Goal: Transaction & Acquisition: Purchase product/service

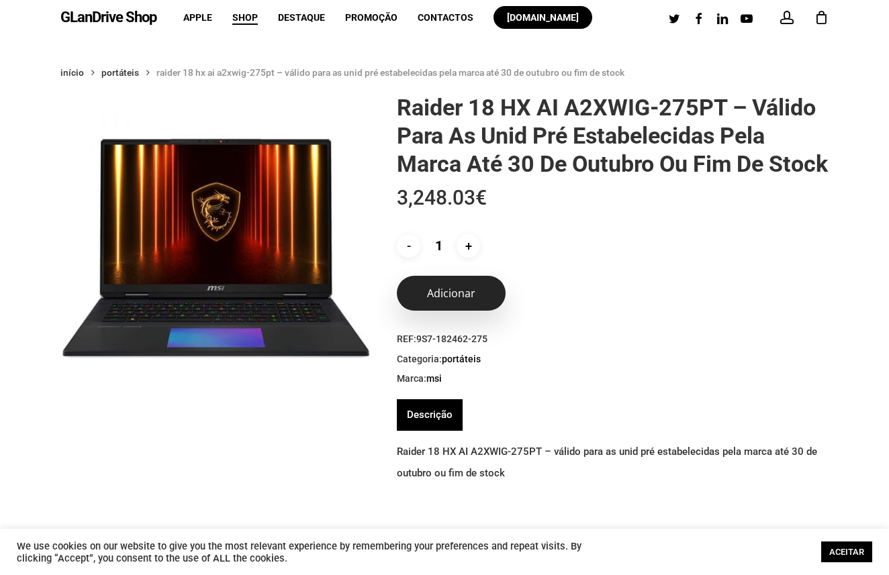
click at [467, 311] on button "Adicionar" at bounding box center [451, 293] width 109 height 35
click at [828, 17] on div "1" at bounding box center [826, 14] width 15 height 15
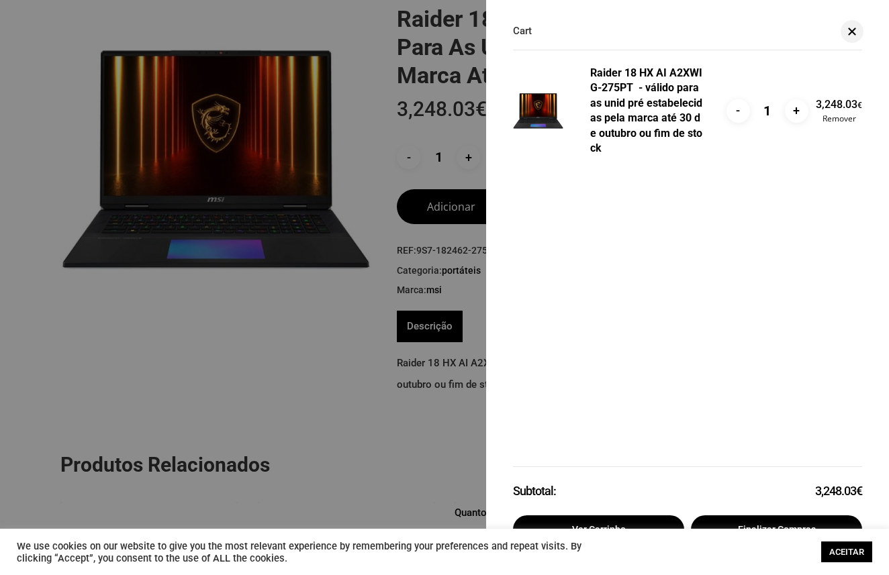
scroll to position [139, 0]
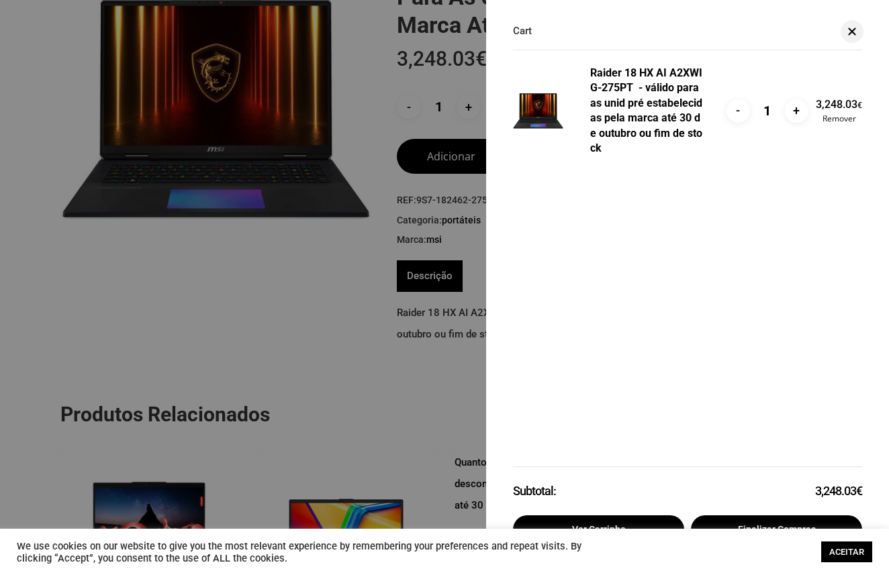
click at [848, 556] on link "ACEITAR" at bounding box center [846, 552] width 51 height 21
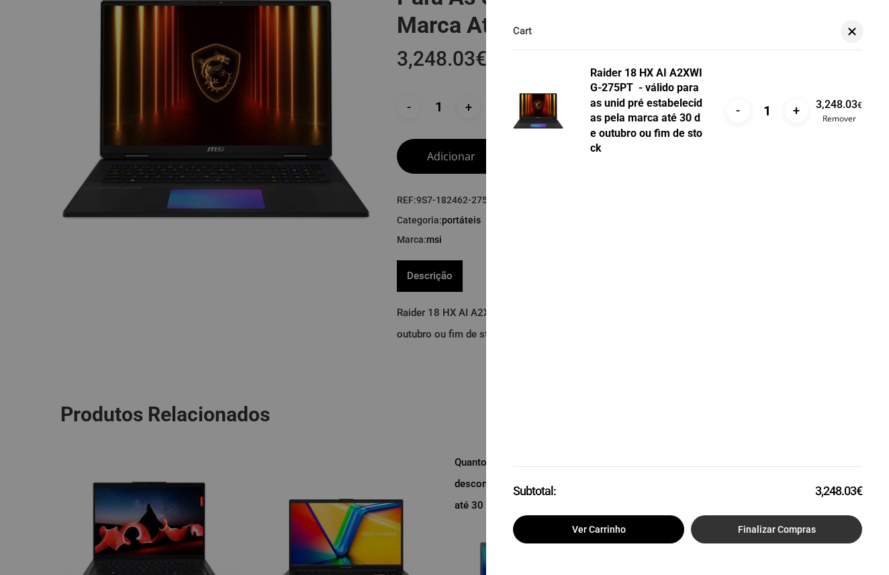
click at [764, 524] on link "Finalizar compras" at bounding box center [776, 529] width 171 height 28
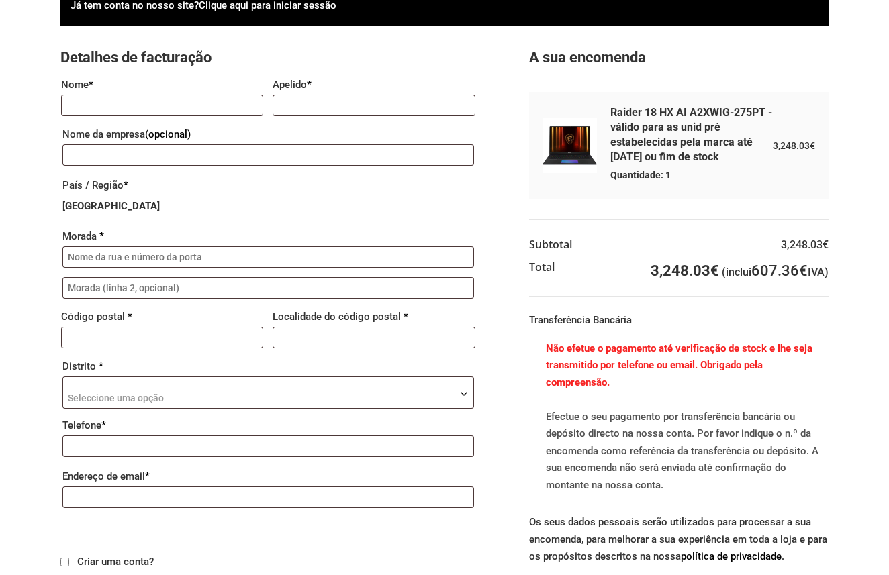
scroll to position [150, 0]
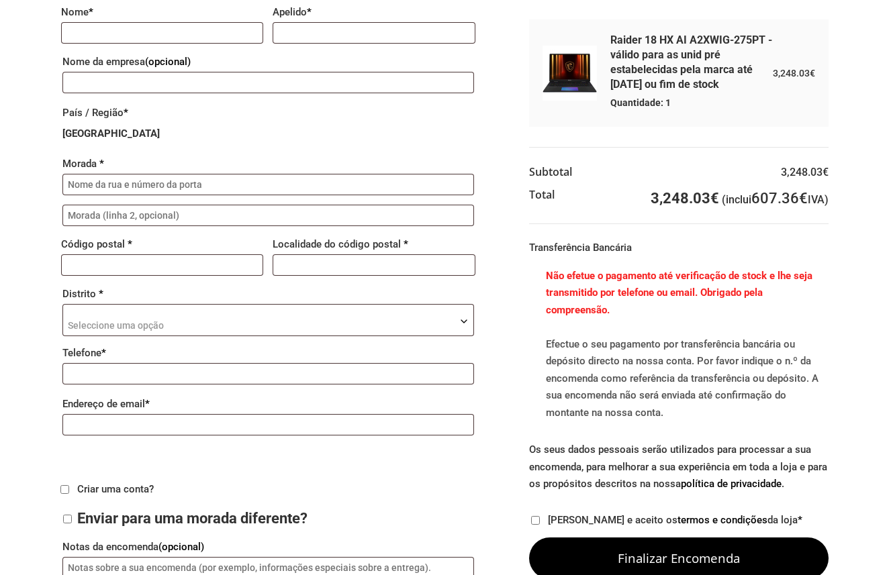
click at [456, 324] on span "Seleccione uma opção" at bounding box center [268, 321] width 410 height 32
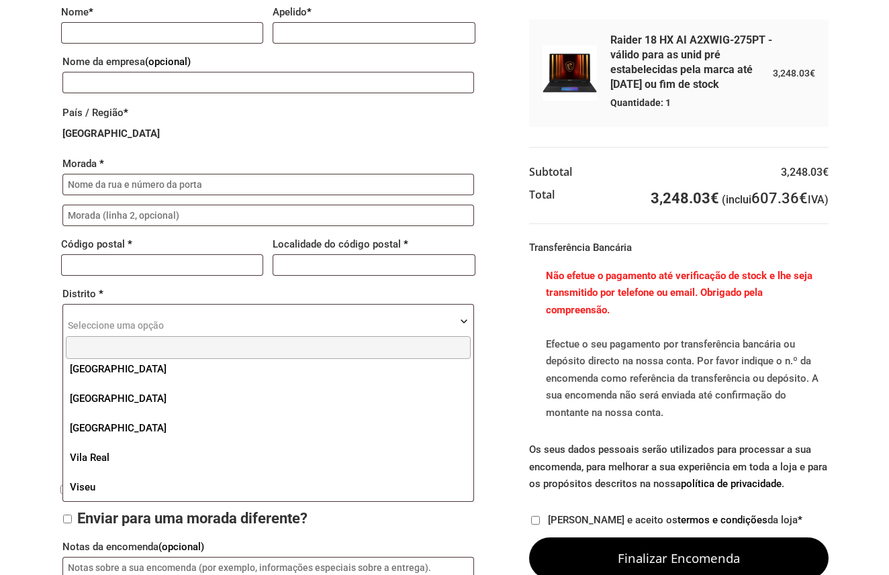
scroll to position [456, 0]
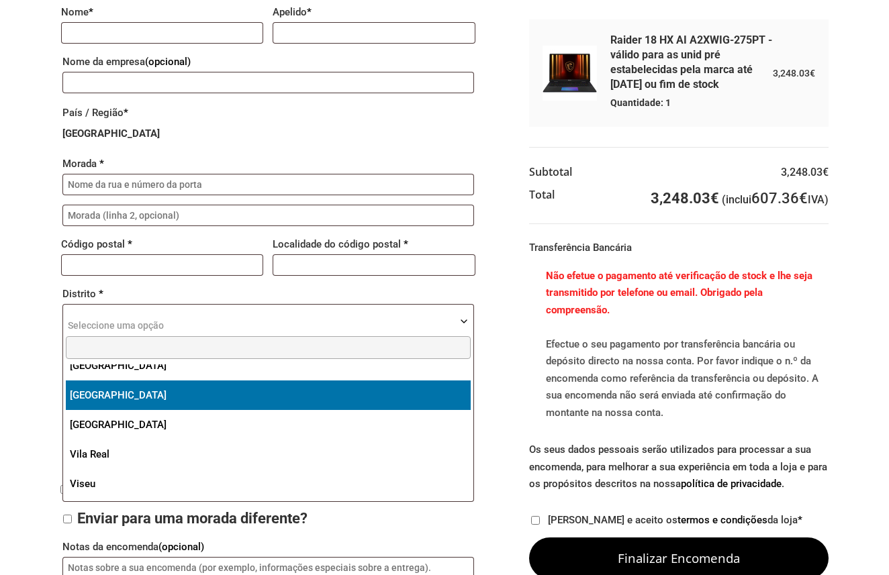
click at [19, 374] on div "Já tem conta no nosso site? Clique aqui para iniciar sessão Se já efectuou comp…" at bounding box center [444, 254] width 889 height 685
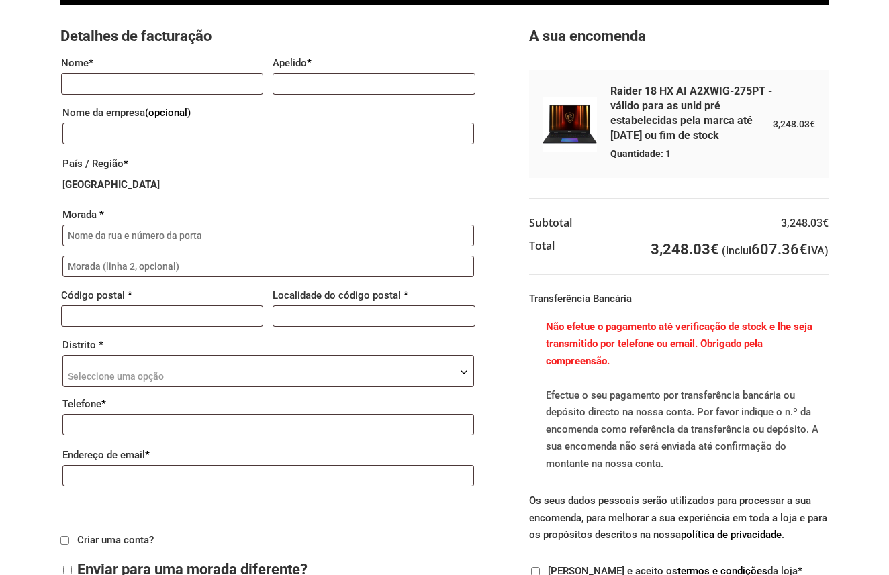
scroll to position [63, 0]
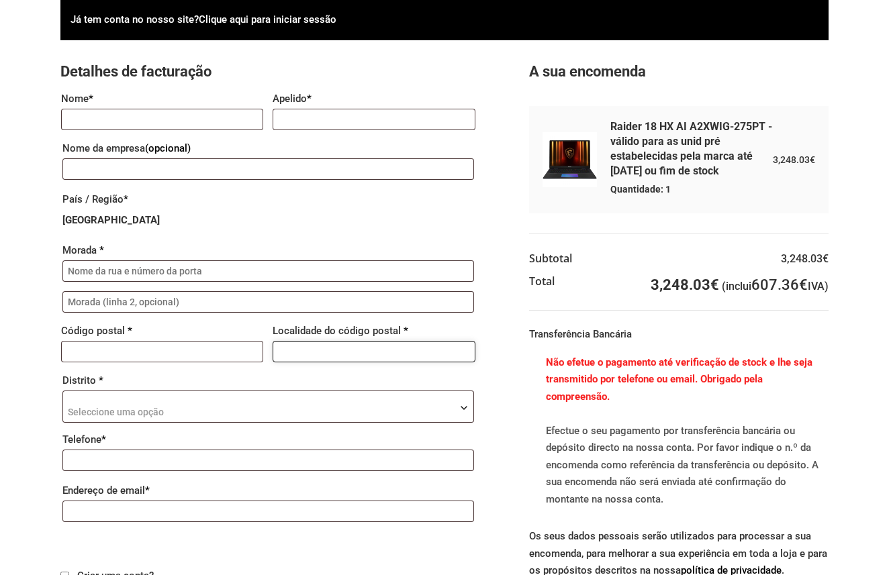
click at [460, 350] on input "Localidade do código postal *" at bounding box center [373, 351] width 202 height 21
click at [470, 350] on input "Localidade do código postal *" at bounding box center [373, 351] width 202 height 21
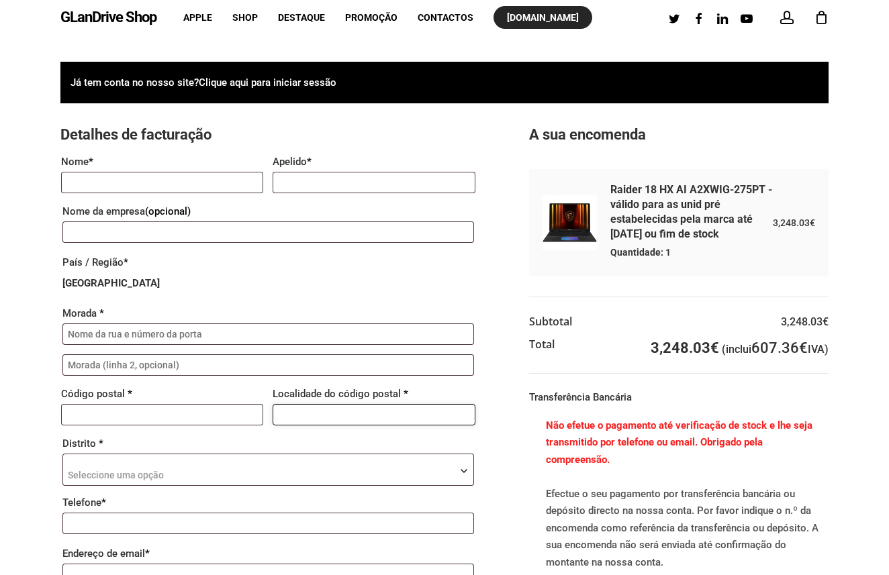
scroll to position [0, 0]
